Goal: Task Accomplishment & Management: Manage account settings

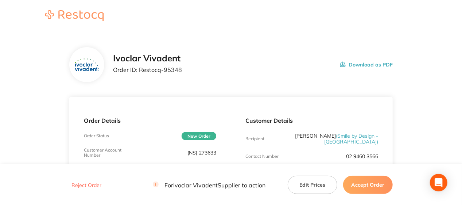
click at [141, 69] on p "Order ID: Restocq- 95348" at bounding box center [147, 69] width 69 height 7
drag, startPoint x: 139, startPoint y: 70, endPoint x: 187, endPoint y: 69, distance: 48.5
click at [187, 69] on div "Ivoclar Vivadent Order ID: Restocq- 95348 Download as PDF" at bounding box center [253, 64] width 280 height 23
copy p "Restocq- 95348"
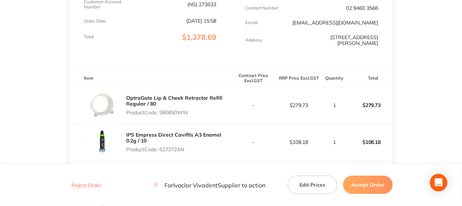
scroll to position [182, 0]
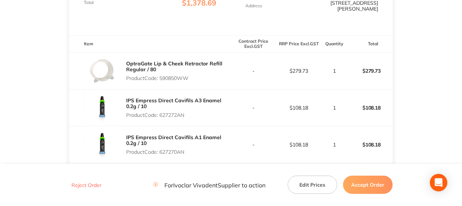
click at [172, 75] on p "Product Code: 590850WW" at bounding box center [178, 78] width 105 height 6
copy p "590850WW"
click at [176, 112] on p "Product Code: 627272AN" at bounding box center [178, 115] width 105 height 6
click at [177, 112] on p "Product Code: 627272AN" at bounding box center [178, 115] width 105 height 6
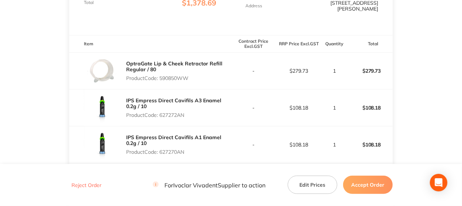
copy p "627272AN"
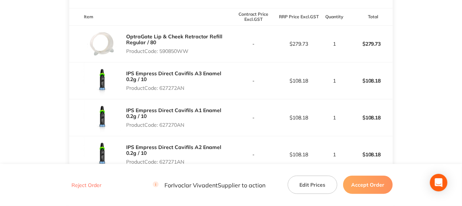
scroll to position [219, 0]
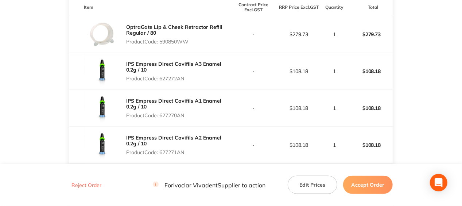
click at [175, 112] on p "Product Code: 627270AN" at bounding box center [178, 115] width 105 height 6
copy p "627270AN"
click at [182, 149] on p "Product Code: 627271AN" at bounding box center [178, 152] width 105 height 6
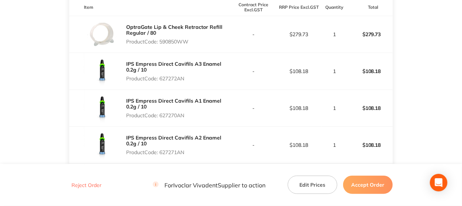
copy p "627271AN"
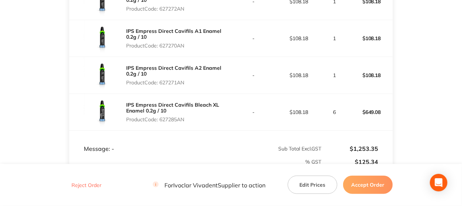
scroll to position [292, 0]
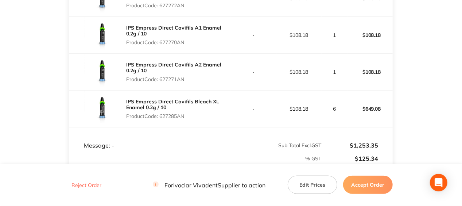
click at [183, 113] on p "Product Code: 627285AN" at bounding box center [178, 116] width 105 height 6
copy p "627285AN"
click at [185, 127] on td "Message: -" at bounding box center [150, 138] width 162 height 22
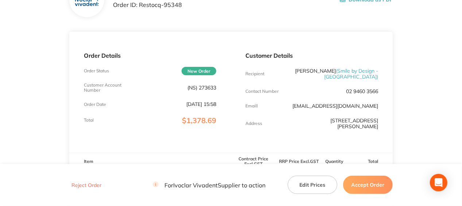
scroll to position [109, 0]
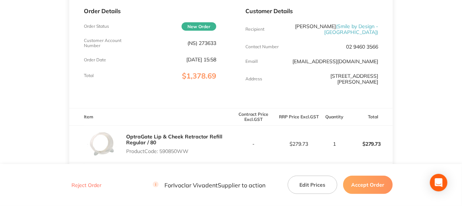
click at [368, 181] on button "Accept Order" at bounding box center [368, 184] width 50 height 18
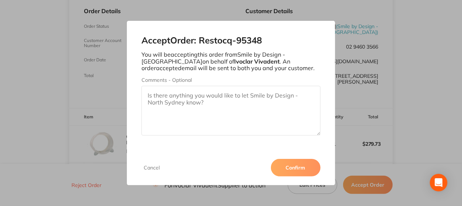
click at [296, 169] on button "Confirm" at bounding box center [296, 168] width 50 height 18
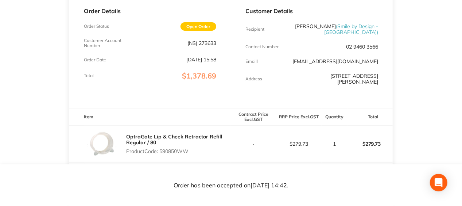
scroll to position [0, 0]
